Goal: Task Accomplishment & Management: Use online tool/utility

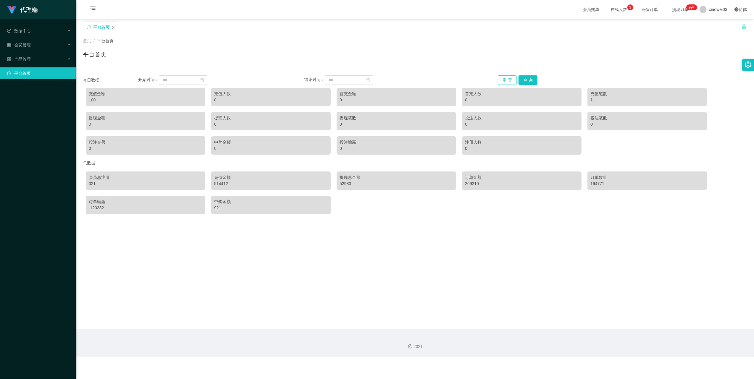
click at [513, 78] on button "重 置" at bounding box center [507, 79] width 19 height 9
click at [35, 45] on div "会员管理" at bounding box center [38, 45] width 76 height 12
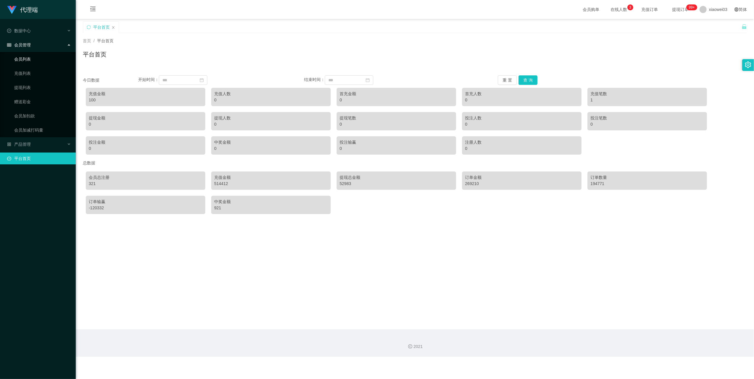
click at [27, 56] on link "会员列表" at bounding box center [42, 59] width 57 height 12
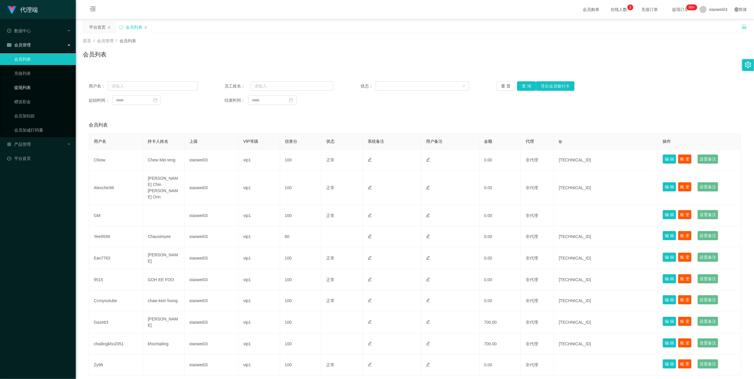
click at [26, 84] on link "提现列表" at bounding box center [42, 88] width 57 height 12
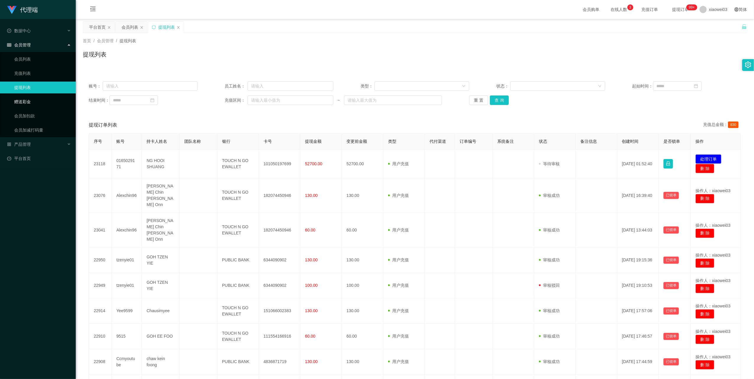
click at [29, 101] on link "赠送彩金" at bounding box center [42, 102] width 57 height 12
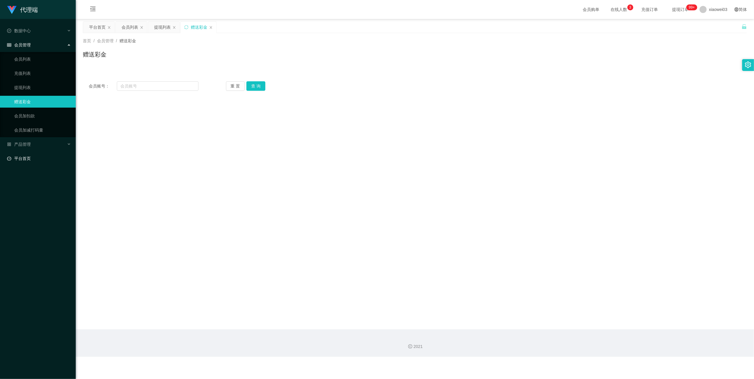
click at [28, 153] on link "平台首页" at bounding box center [39, 159] width 64 height 12
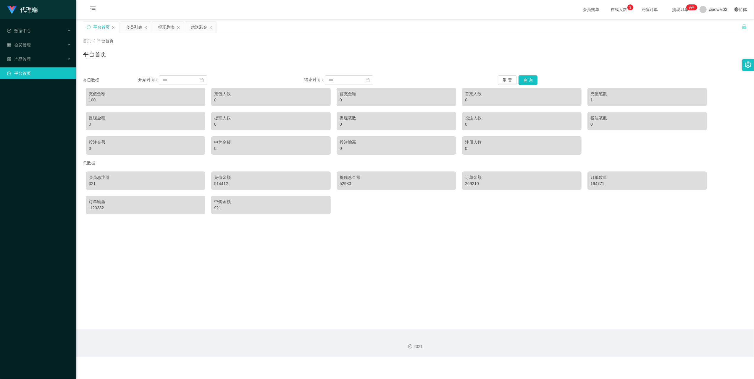
click at [28, 67] on link "平台首页" at bounding box center [39, 73] width 64 height 12
click at [28, 59] on div "产品管理" at bounding box center [38, 59] width 76 height 12
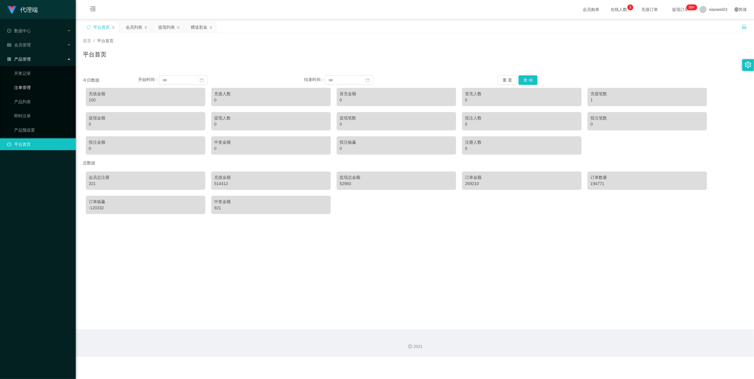
click at [33, 82] on link "注单管理" at bounding box center [42, 88] width 57 height 12
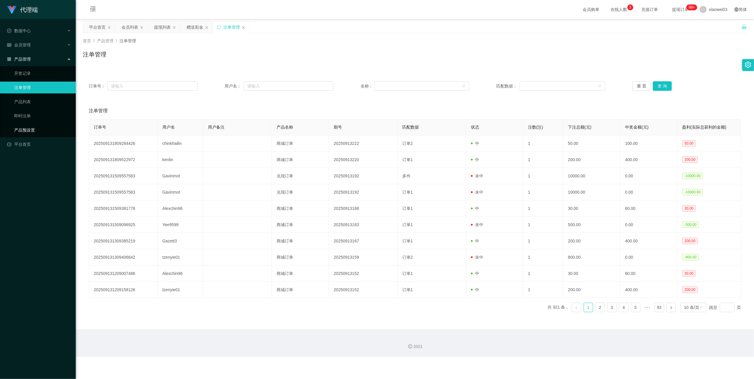
click at [27, 126] on link "产品预设置" at bounding box center [42, 130] width 57 height 12
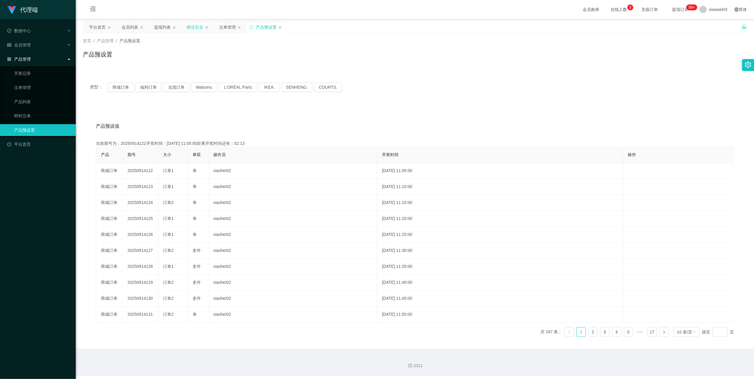
click at [190, 26] on div "赠送彩金" at bounding box center [195, 27] width 17 height 11
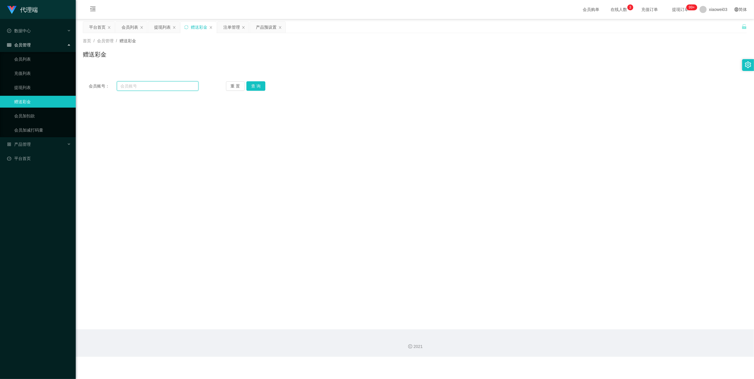
click at [162, 88] on input "text" at bounding box center [158, 85] width 82 height 9
paste input "Alexchin96"
type input "Alexchin96"
drag, startPoint x: 255, startPoint y: 88, endPoint x: 257, endPoint y: 94, distance: 7.0
click at [255, 88] on button "查 询" at bounding box center [256, 85] width 19 height 9
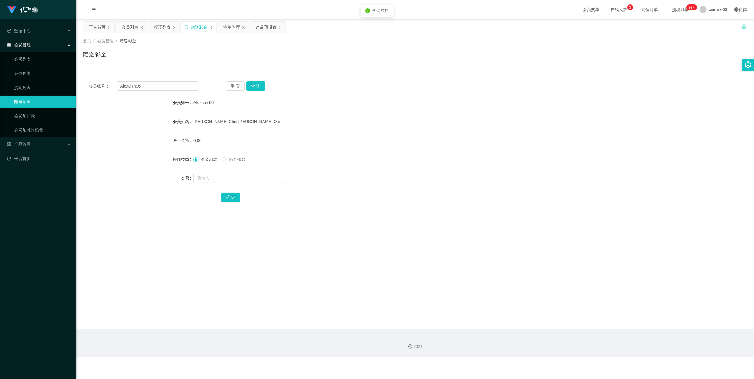
click at [224, 184] on div at bounding box center [388, 179] width 388 height 12
click at [224, 181] on input "text" at bounding box center [241, 178] width 95 height 9
type input "500"
drag, startPoint x: 228, startPoint y: 195, endPoint x: 255, endPoint y: 190, distance: 27.2
click at [228, 195] on button "确 定" at bounding box center [230, 197] width 19 height 9
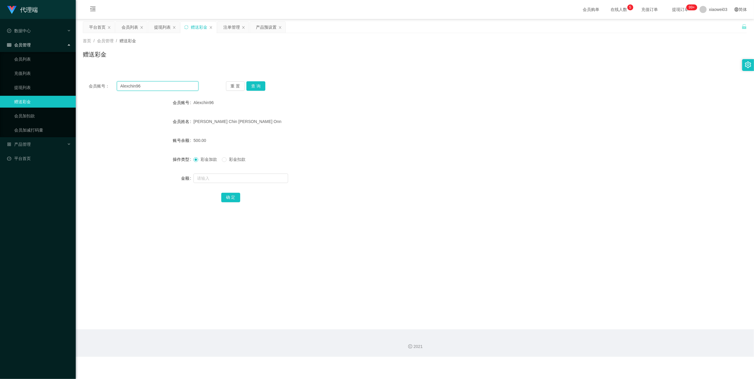
click at [145, 86] on input "Alexchin96" at bounding box center [158, 85] width 82 height 9
